Goal: Transaction & Acquisition: Obtain resource

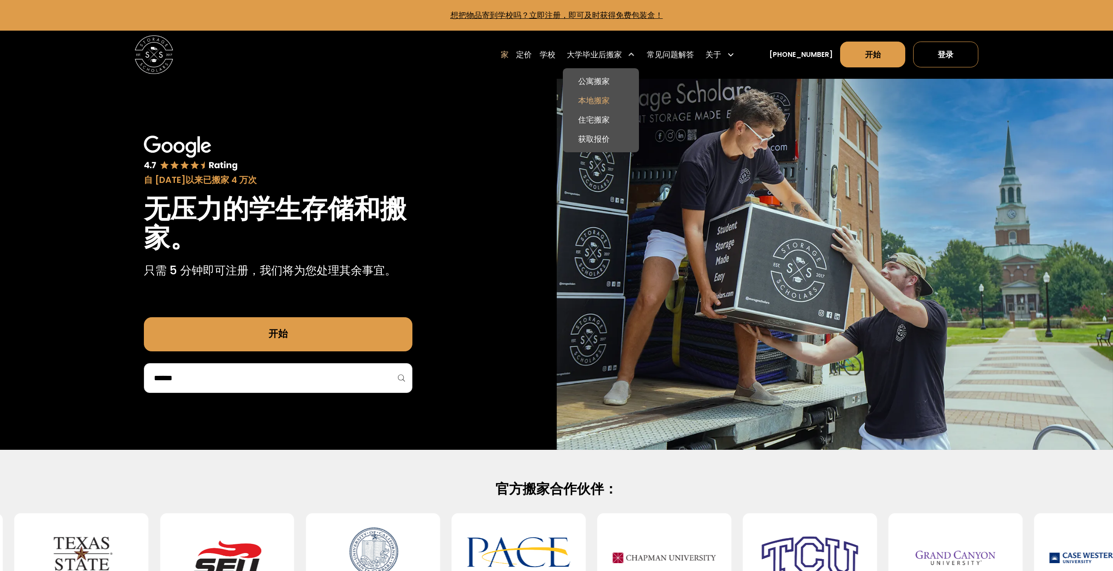
click at [610, 104] on font "本地搬家" at bounding box center [593, 100] width 31 height 10
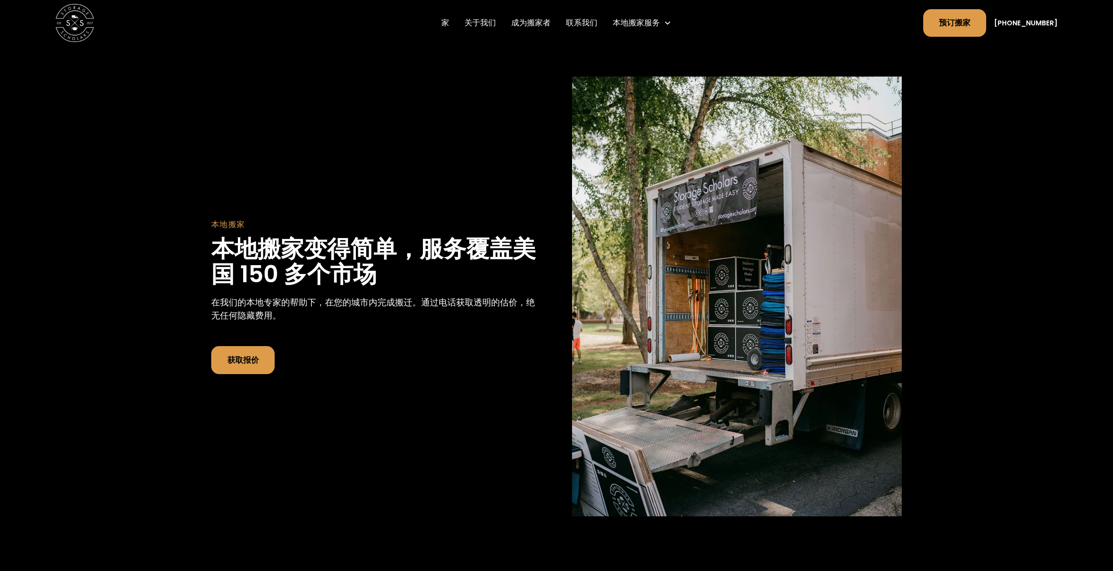
click at [246, 359] on font "获取报价" at bounding box center [242, 360] width 31 height 10
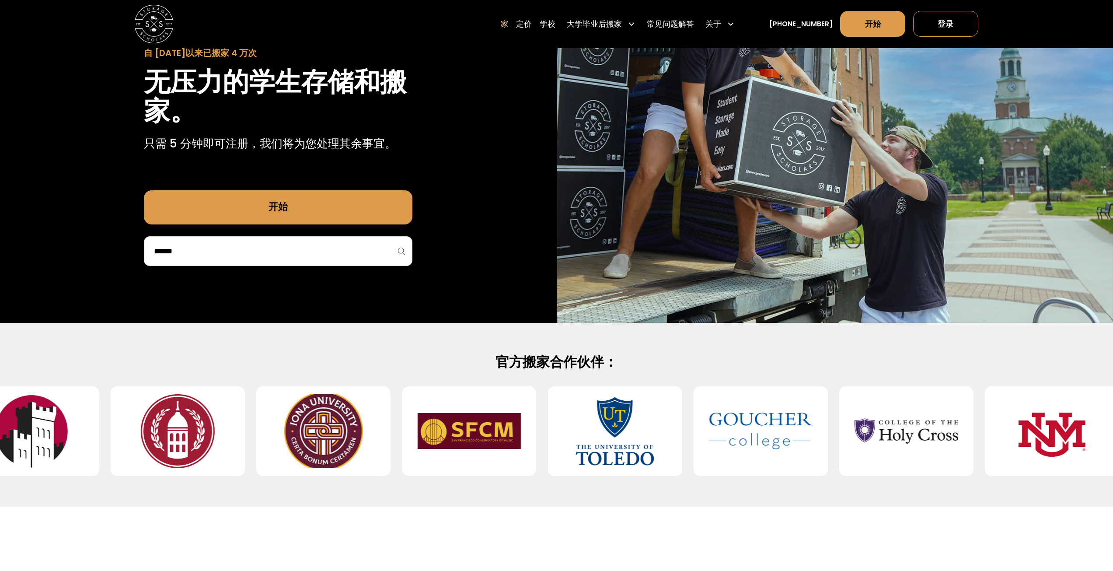
scroll to position [175, 0]
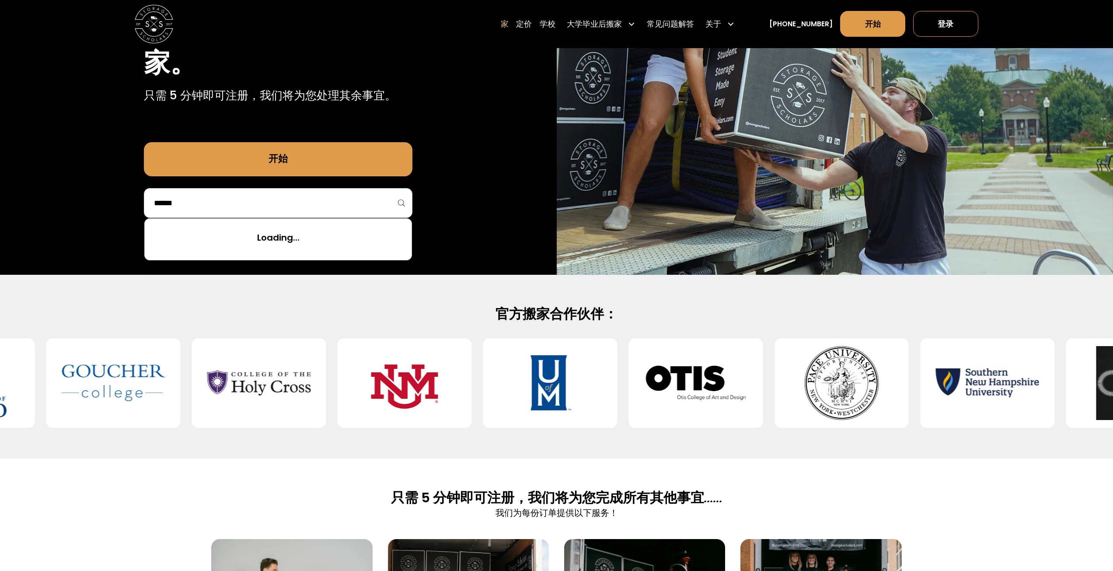
click at [236, 200] on input "search" at bounding box center [278, 203] width 250 height 15
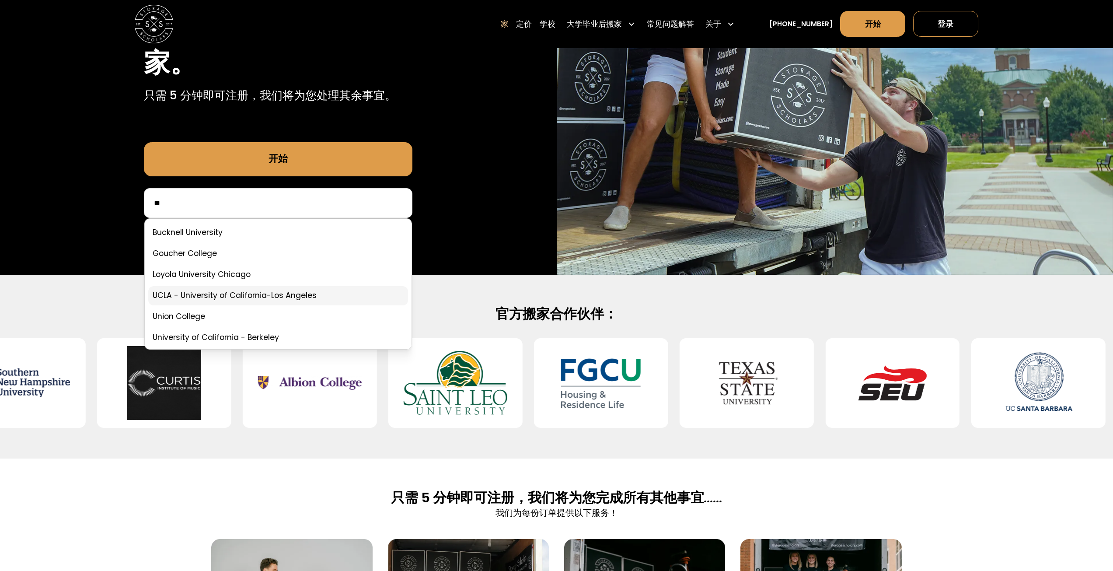
type input "**"
click at [288, 293] on link at bounding box center [278, 295] width 260 height 19
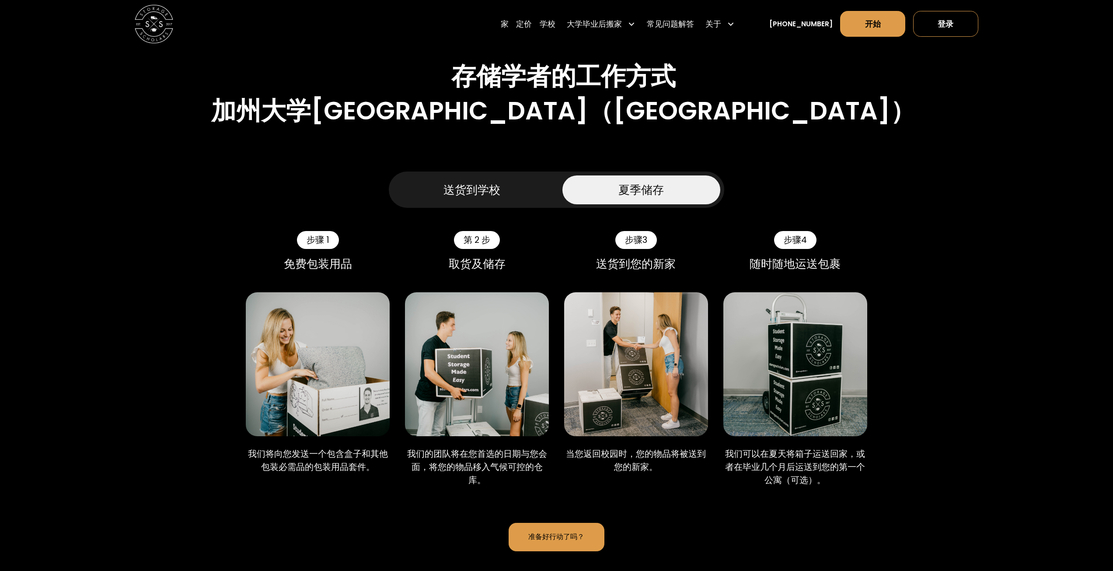
scroll to position [481, 0]
click at [517, 176] on link "送货到学校" at bounding box center [472, 190] width 158 height 29
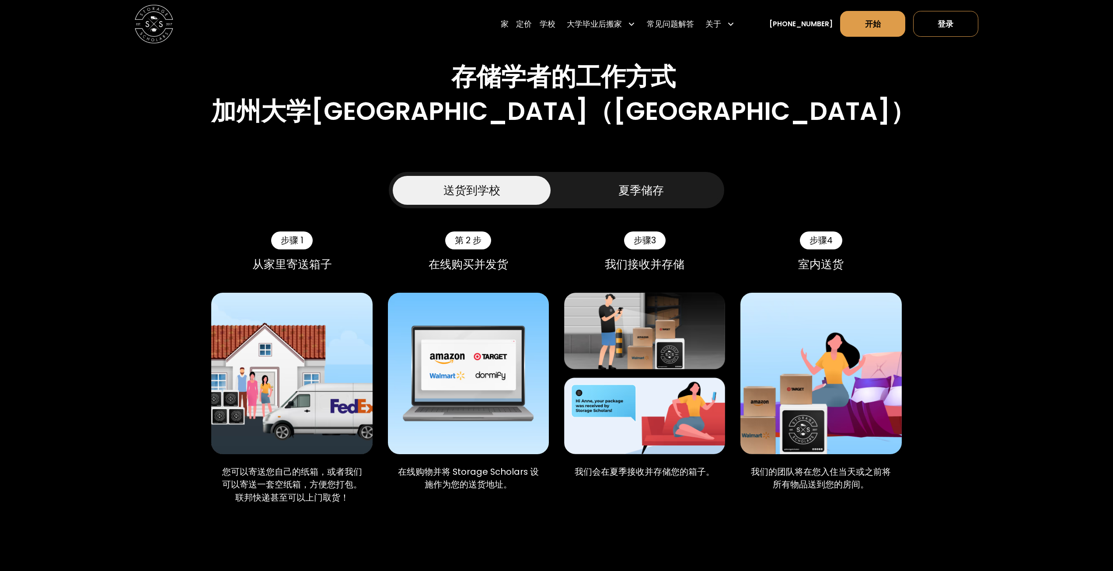
click at [646, 176] on link "夏季储存" at bounding box center [641, 190] width 158 height 29
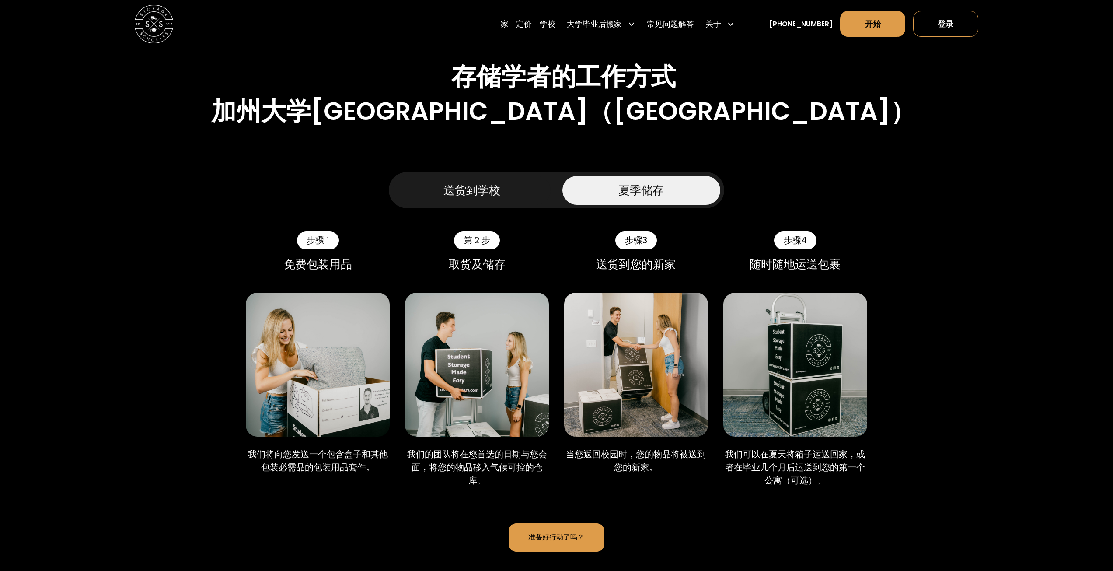
click at [589, 523] on link "准备好行动了吗？" at bounding box center [557, 537] width 96 height 28
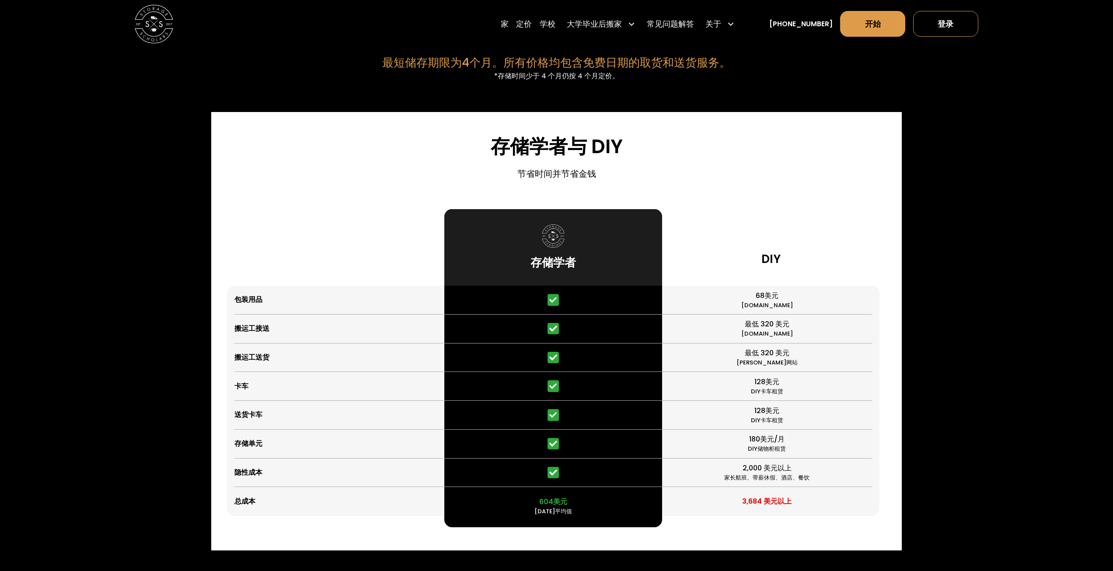
scroll to position [2143, 0]
